Goal: Contribute content: Add original content to the website for others to see

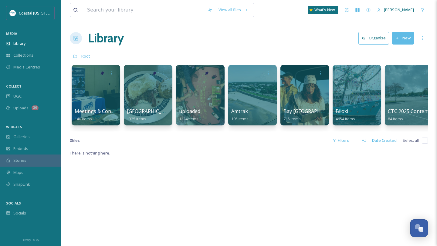
scroll to position [268, 0]
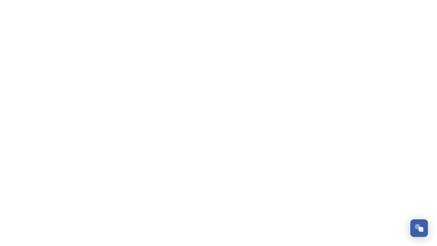
scroll to position [285, 0]
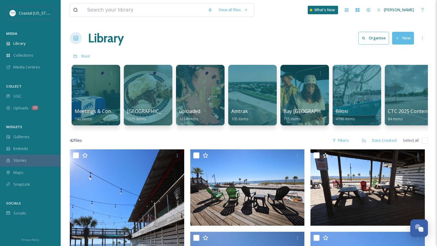
click at [423, 143] on input "checkbox" at bounding box center [424, 141] width 6 height 6
checkbox input "true"
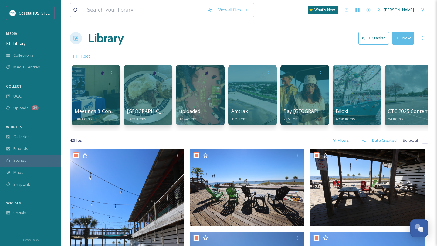
checkbox input "true"
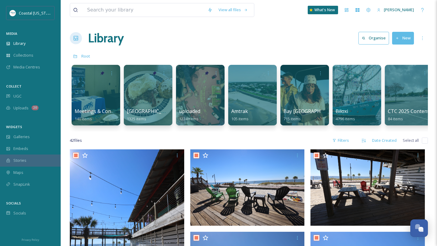
checkbox input "true"
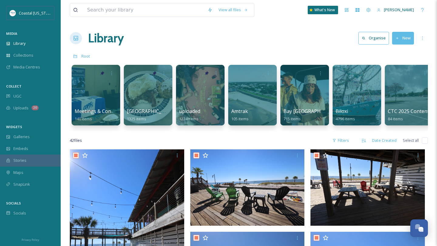
checkbox input "true"
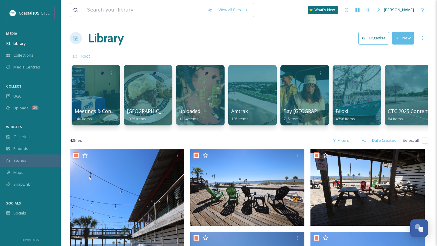
checkbox input "true"
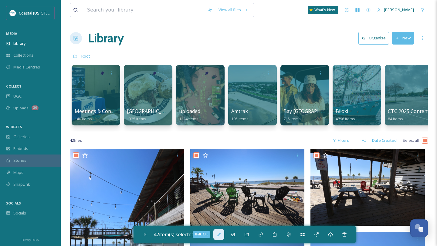
click at [219, 236] on icon at bounding box center [219, 235] width 4 height 4
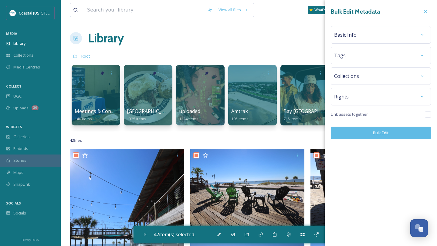
click at [354, 39] on div "Basic Info" at bounding box center [380, 34] width 93 height 11
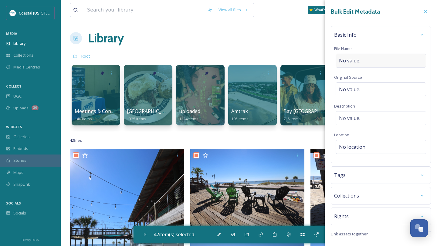
click at [354, 59] on span "No value." at bounding box center [349, 60] width 21 height 7
type input "s"
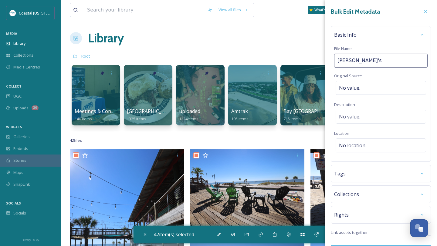
type input "Shaggy's"
click at [361, 148] on span "No location" at bounding box center [352, 145] width 26 height 7
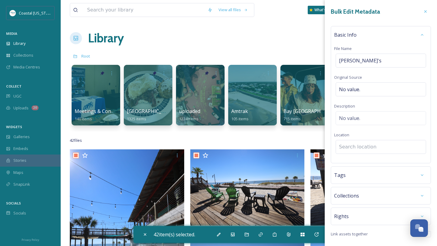
click at [361, 148] on input at bounding box center [381, 146] width 90 height 13
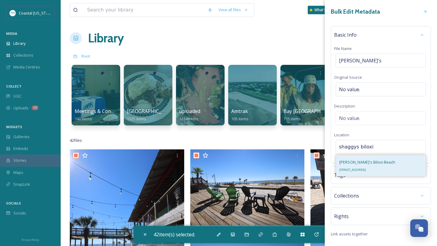
type input "shaggys biloxi"
click at [366, 171] on span "1763 Beach Blvd, Biloxi, MS 39531, USA" at bounding box center [352, 170] width 27 height 4
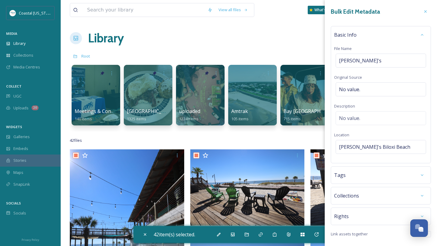
scroll to position [12, 0]
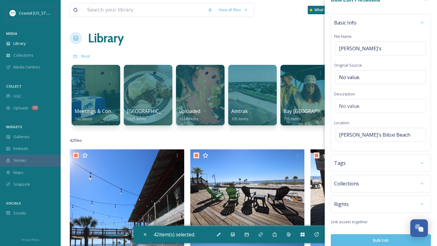
click at [355, 167] on div "Tags" at bounding box center [380, 163] width 93 height 11
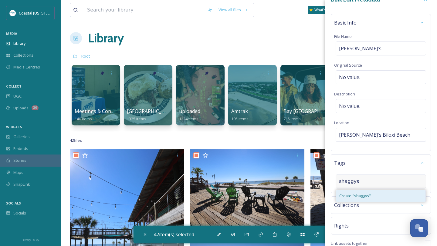
type input "shaggys"
click at [363, 197] on span "Create " shaggys "" at bounding box center [355, 196] width 32 height 6
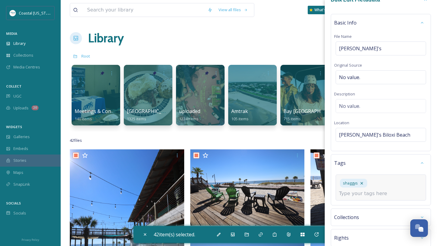
click at [378, 190] on input at bounding box center [369, 193] width 61 height 7
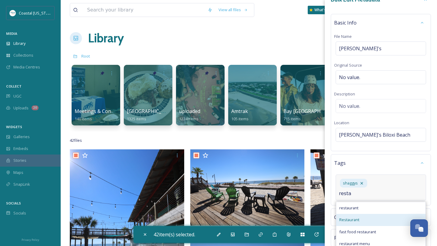
type input "resta"
click at [372, 214] on div "Restaurant" at bounding box center [380, 220] width 89 height 12
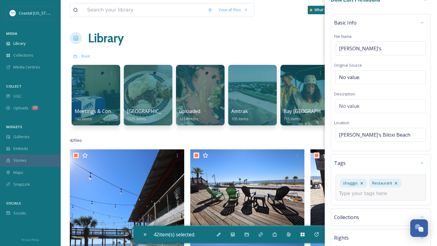
click at [360, 193] on input at bounding box center [369, 193] width 61 height 7
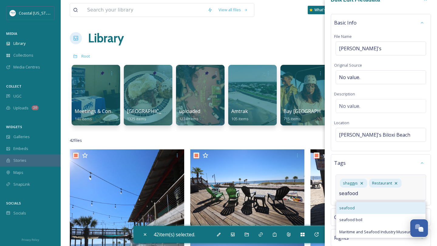
type input "seafood"
click at [353, 212] on div "seafood" at bounding box center [380, 208] width 89 height 12
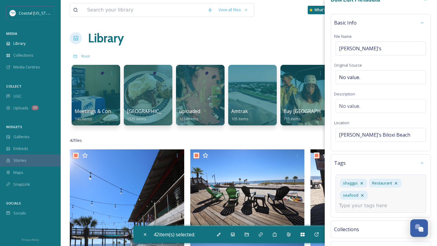
click at [374, 200] on div "shaggys Restaurant seafood" at bounding box center [380, 194] width 90 height 38
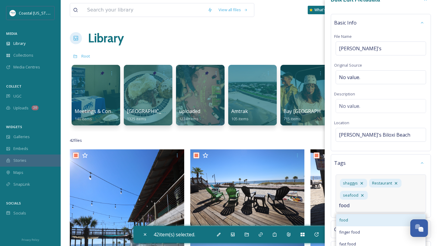
type input "food"
click at [368, 214] on div "food" at bounding box center [380, 220] width 89 height 12
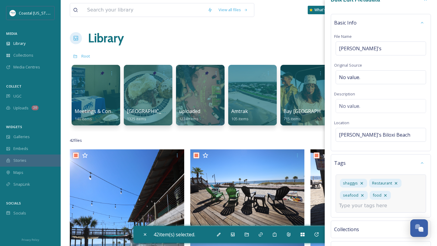
click at [362, 205] on input at bounding box center [369, 205] width 61 height 7
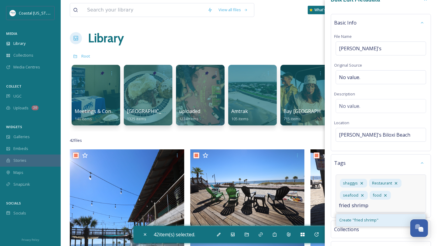
type input "fried shrimp"
click at [367, 217] on span "Create " fried shrimp "" at bounding box center [358, 220] width 39 height 6
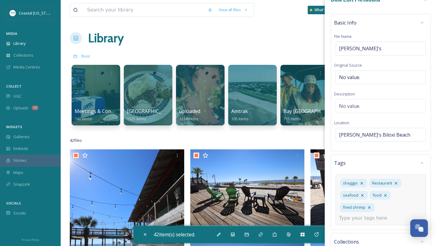
click at [381, 218] on input at bounding box center [369, 218] width 61 height 7
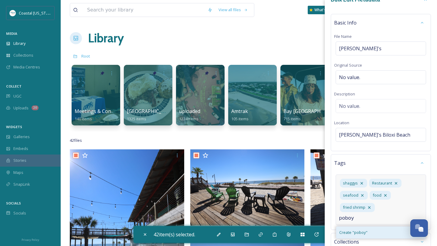
type input "poboy"
click at [373, 229] on div "Create " poboy "" at bounding box center [380, 233] width 89 height 12
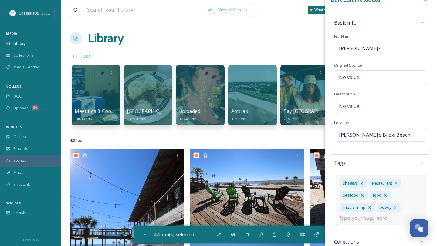
click at [373, 222] on div "shaggys Restaurant seafood food fried shrimp poboy" at bounding box center [380, 200] width 90 height 51
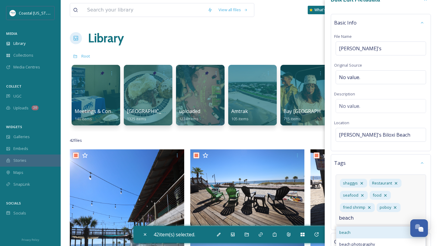
type input "beach"
click at [347, 236] on div "beach" at bounding box center [380, 233] width 89 height 12
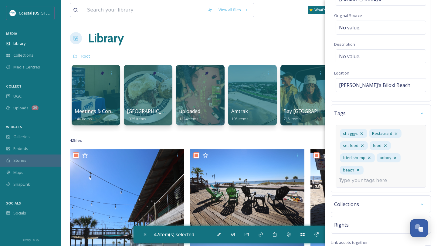
scroll to position [80, 0]
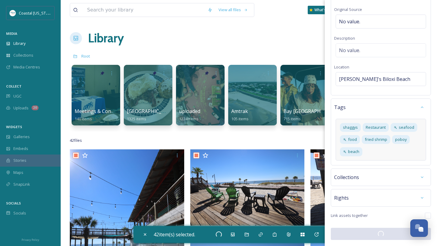
scroll to position [68, 0]
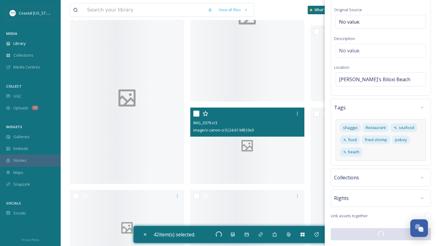
checkbox input "false"
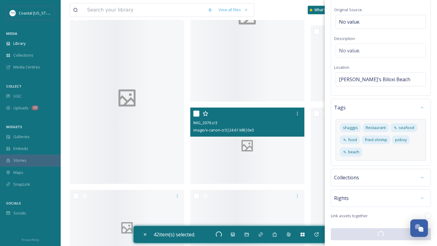
checkbox input "false"
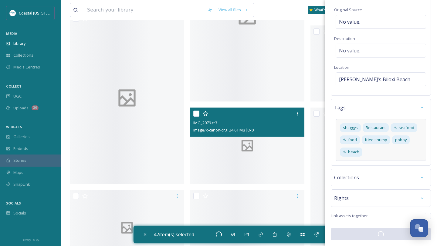
checkbox input "false"
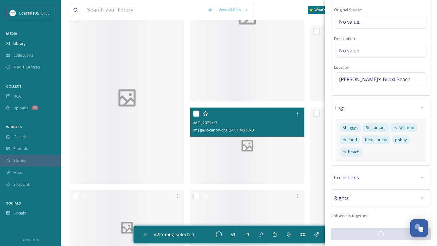
checkbox input "false"
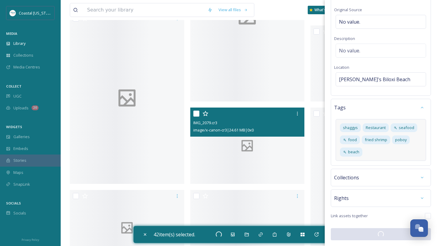
checkbox input "false"
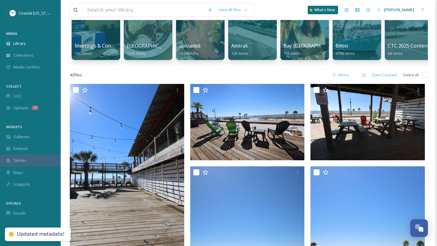
scroll to position [0, 0]
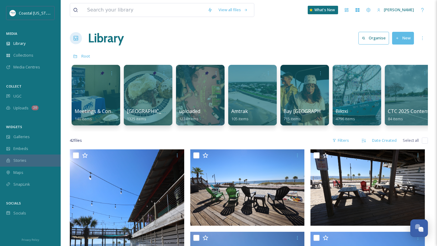
click at [424, 141] on input "checkbox" at bounding box center [424, 141] width 6 height 6
checkbox input "true"
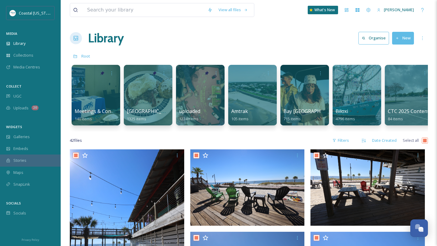
checkbox input "true"
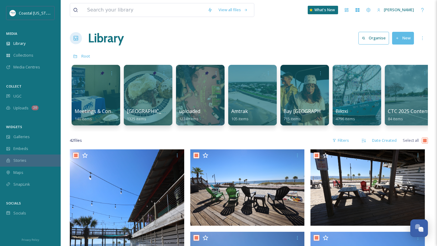
checkbox input "true"
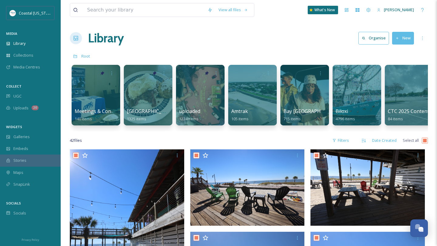
checkbox input "true"
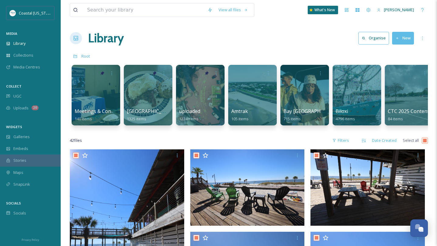
checkbox input "true"
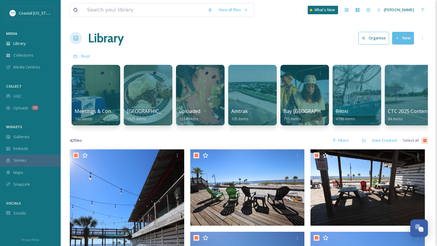
checkbox input "true"
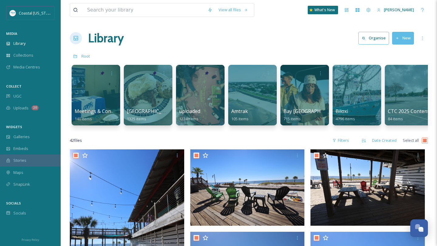
checkbox input "true"
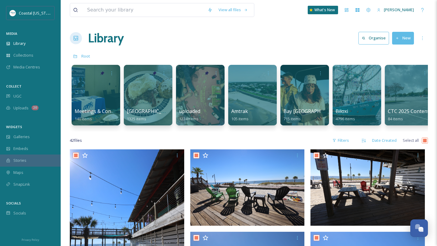
checkbox input "true"
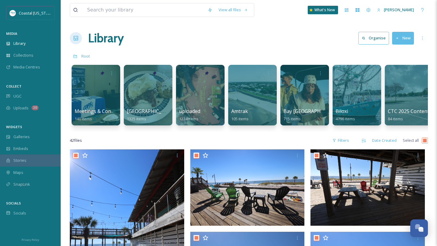
checkbox input "true"
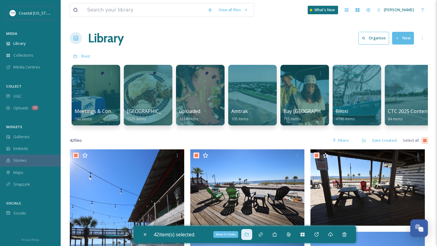
click at [247, 235] on icon at bounding box center [246, 234] width 5 height 5
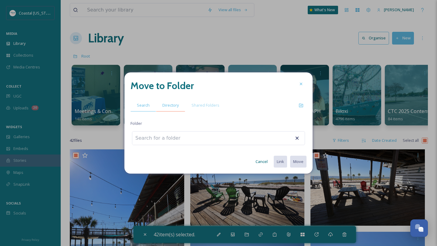
click at [170, 109] on div "Directory" at bounding box center [170, 105] width 29 height 12
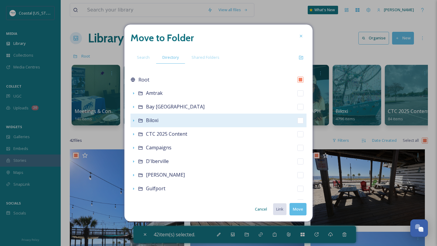
click at [151, 118] on span "Biloxi" at bounding box center [152, 120] width 12 height 7
checkbox input "false"
click at [138, 121] on icon at bounding box center [140, 120] width 5 height 5
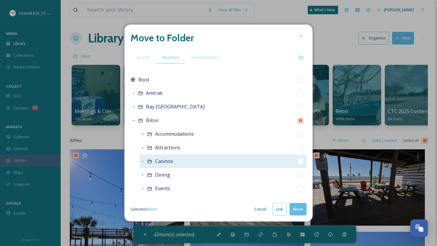
scroll to position [14, 0]
click at [160, 163] on span "Dining" at bounding box center [162, 161] width 15 height 7
checkbox input "false"
checkbox input "true"
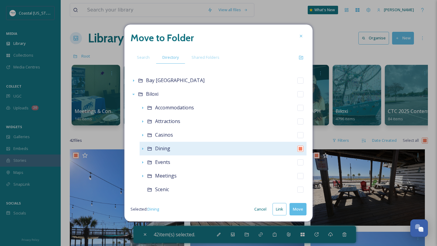
scroll to position [32, 0]
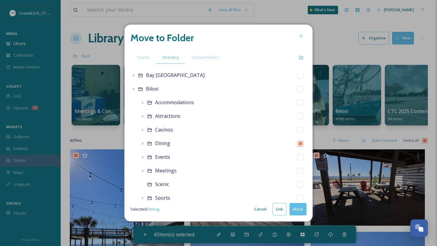
click at [295, 208] on button "Move" at bounding box center [297, 209] width 17 height 12
checkbox input "false"
